Goal: Task Accomplishment & Management: Manage account settings

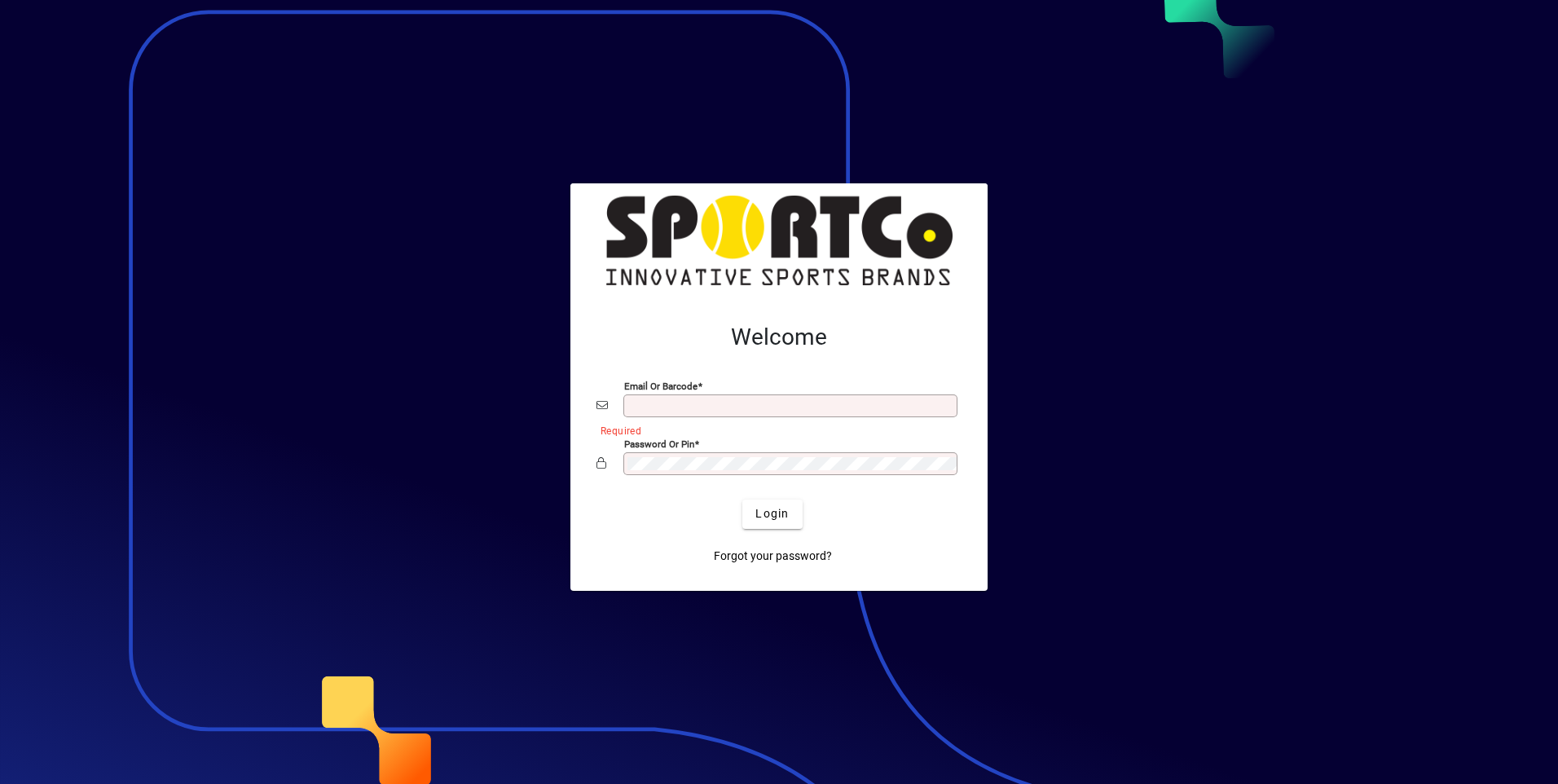
type input "**********"
click at [743, 499] on button "Login" at bounding box center [772, 514] width 60 height 29
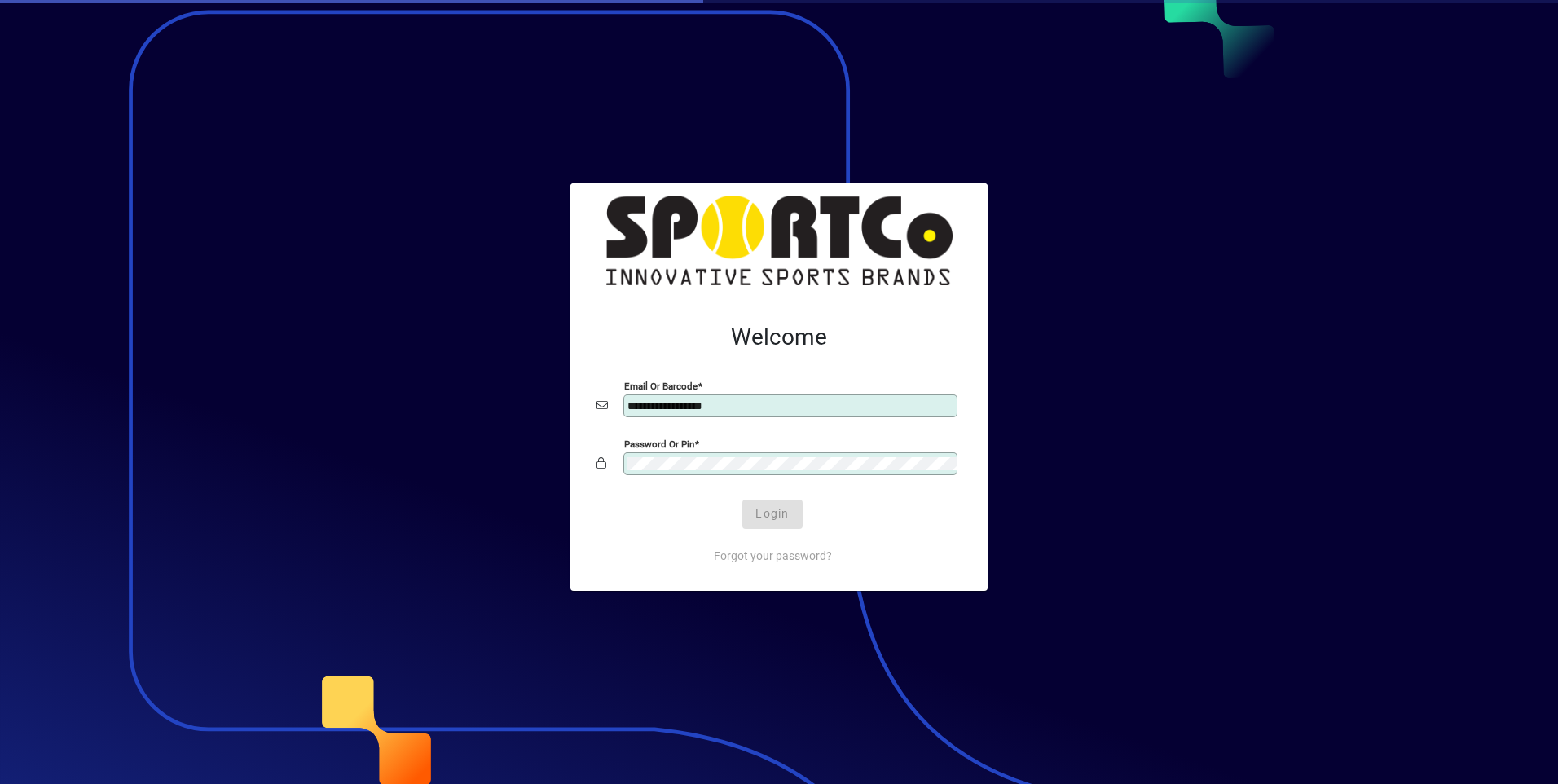
click at [773, 437] on div at bounding box center [779, 430] width 365 height 18
click at [769, 513] on div "Login" at bounding box center [772, 514] width 365 height 29
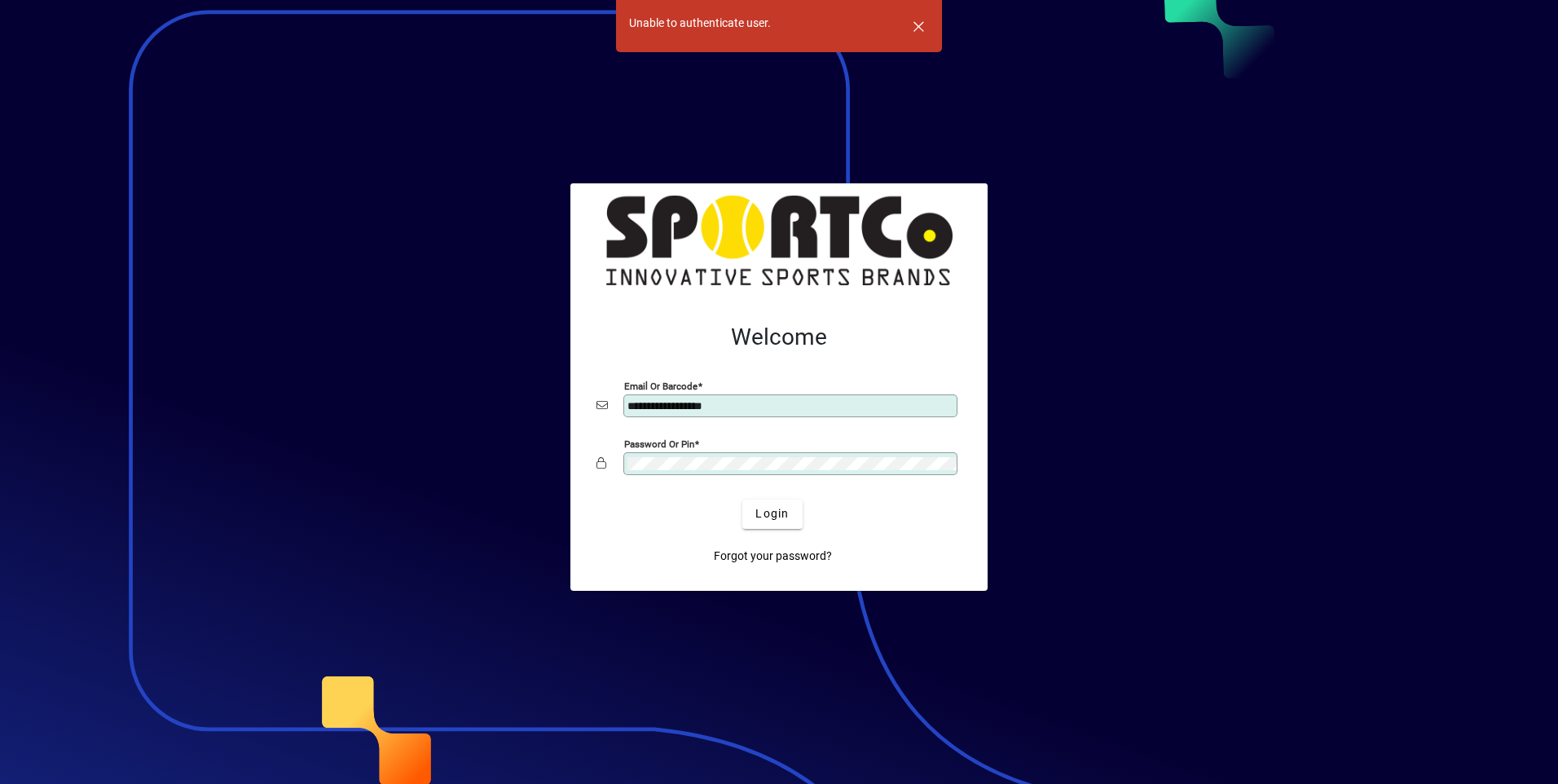
click at [924, 555] on div "Forgot your password?" at bounding box center [772, 549] width 365 height 42
click at [785, 514] on span "Login" at bounding box center [772, 514] width 34 height 17
click at [907, 29] on span "button" at bounding box center [917, 26] width 39 height 39
click at [778, 510] on span "Login" at bounding box center [772, 514] width 34 height 17
